Goal: Communication & Community: Share content

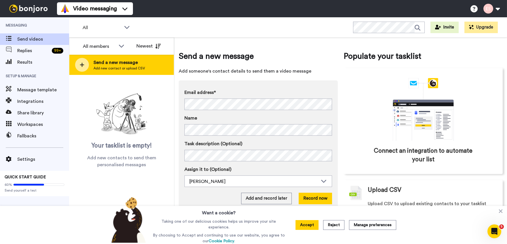
click at [120, 66] on span "Add new contact or upload CSV" at bounding box center [120, 68] width 52 height 5
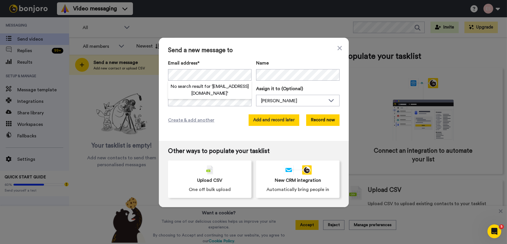
click at [278, 120] on button "Add and record later" at bounding box center [274, 120] width 51 height 12
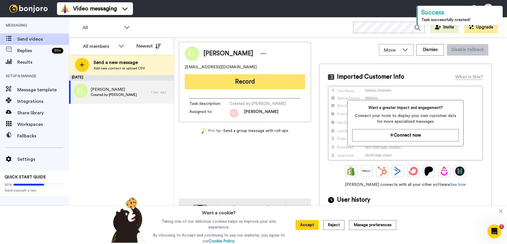
click at [235, 79] on button "Record" at bounding box center [245, 81] width 120 height 15
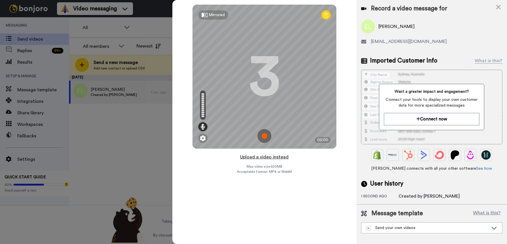
click at [265, 158] on button "Upload a video instead" at bounding box center [264, 156] width 52 height 7
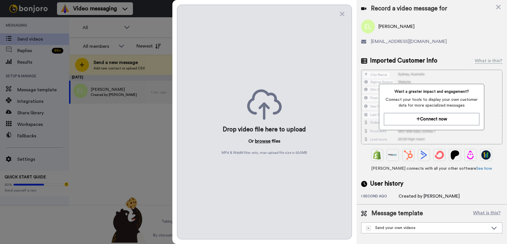
click at [262, 141] on button "browse" at bounding box center [263, 141] width 16 height 7
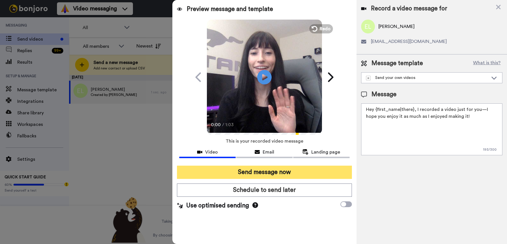
click at [260, 174] on button "Send message now" at bounding box center [264, 171] width 175 height 13
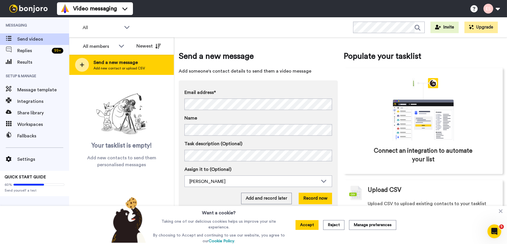
click at [118, 68] on span "Add new contact or upload CSV" at bounding box center [120, 68] width 52 height 5
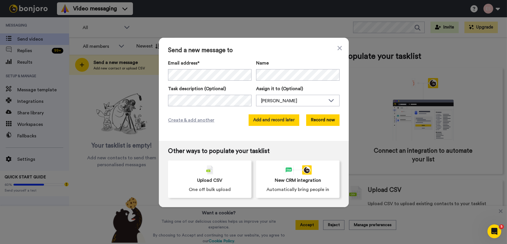
click at [281, 124] on button "Add and record later" at bounding box center [274, 120] width 51 height 12
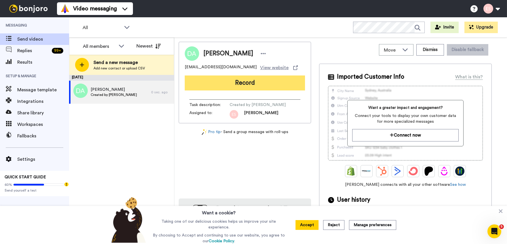
click at [229, 77] on button "Record" at bounding box center [245, 82] width 120 height 15
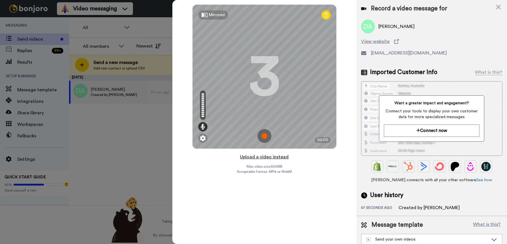
click at [256, 158] on button "Upload a video instead" at bounding box center [264, 156] width 52 height 7
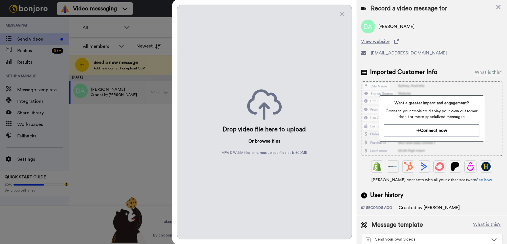
click at [262, 142] on button "browse" at bounding box center [263, 141] width 16 height 7
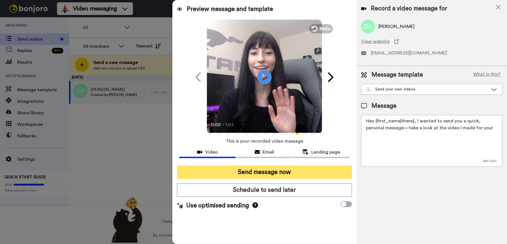
click at [267, 170] on button "Send message now" at bounding box center [264, 171] width 175 height 13
